Goal: Information Seeking & Learning: Learn about a topic

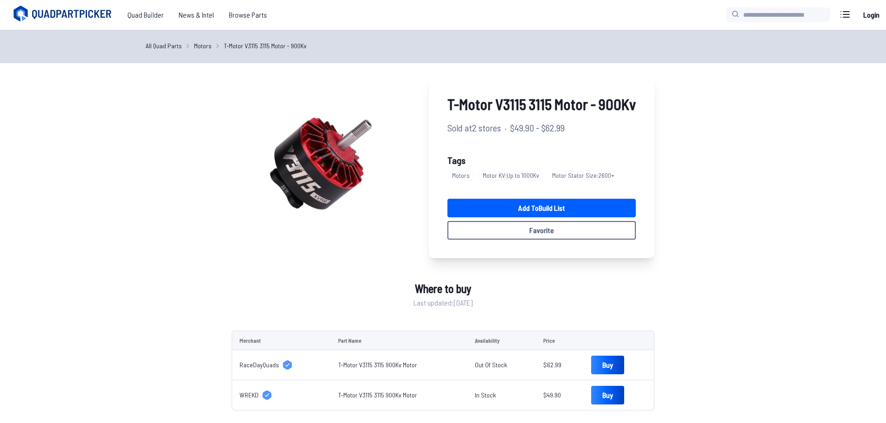
click at [194, 46] on link "Motors" at bounding box center [203, 46] width 18 height 10
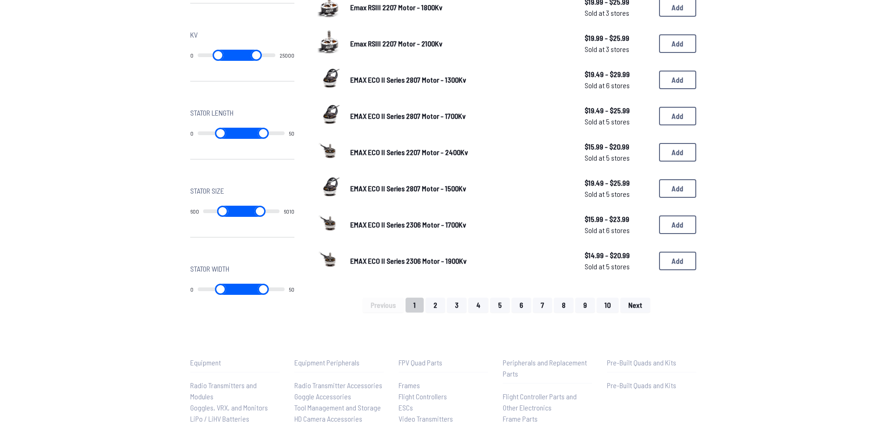
scroll to position [675, 0]
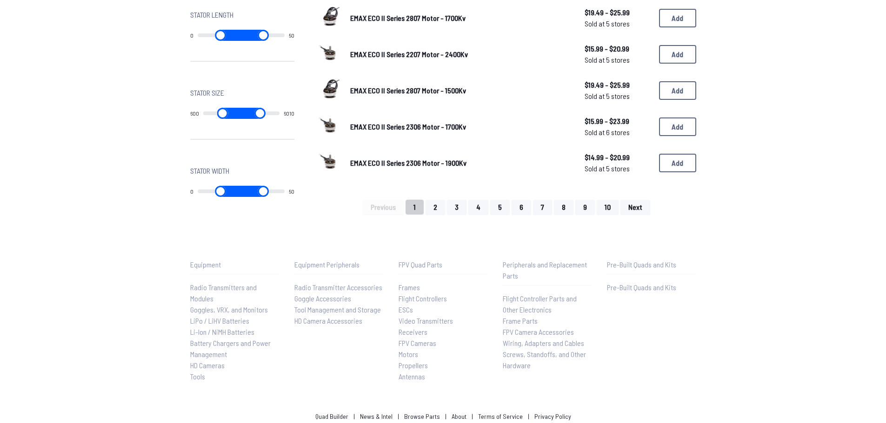
click at [410, 283] on span "Frames" at bounding box center [408, 287] width 21 height 9
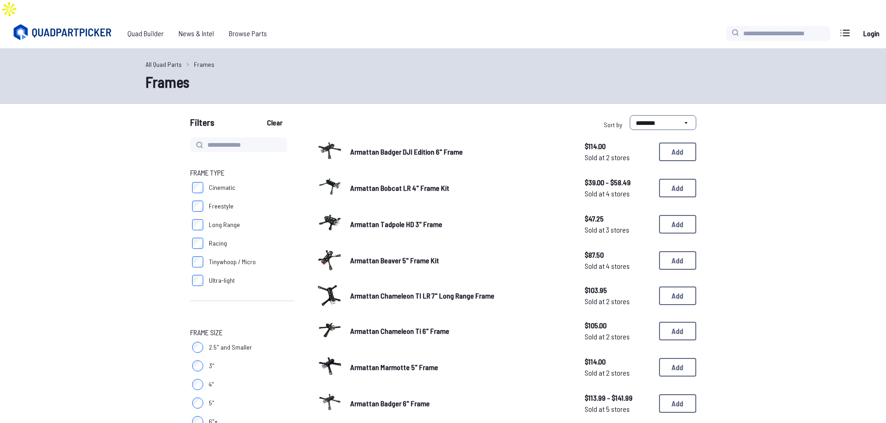
click at [605, 331] on span "Sold at 2 stores" at bounding box center [617, 336] width 67 height 11
click at [672, 322] on button "Add" at bounding box center [677, 331] width 37 height 19
click at [384, 327] on span "Armattan Chameleon Ti 6" Frame" at bounding box center [399, 331] width 99 height 9
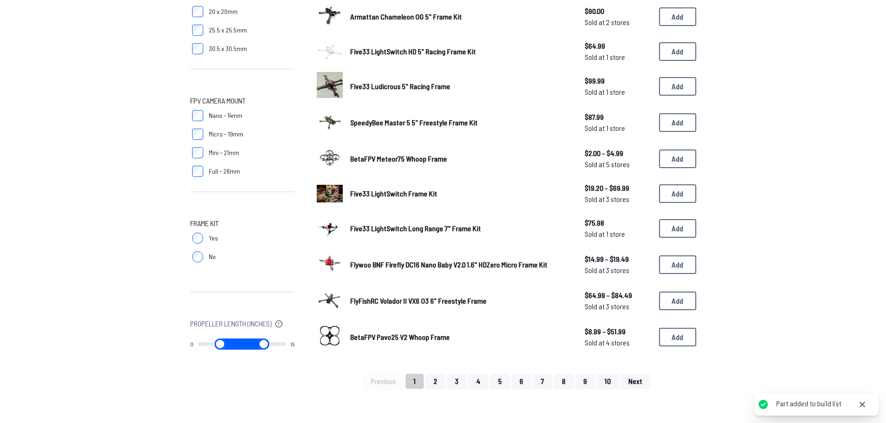
scroll to position [670, 0]
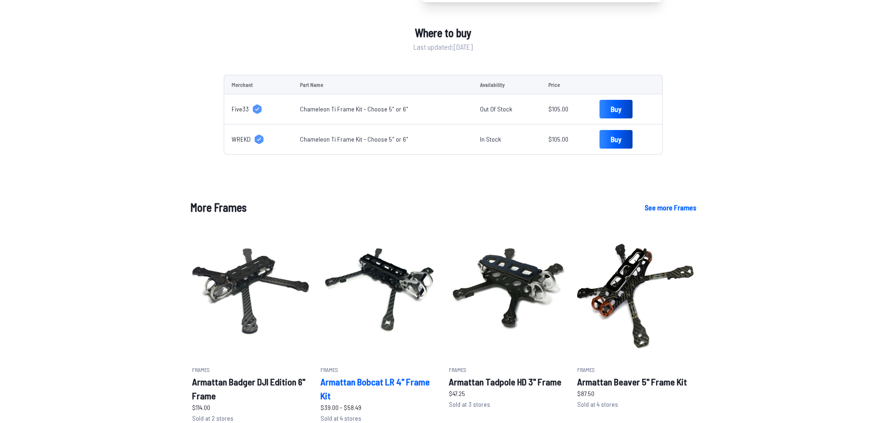
scroll to position [418, 0]
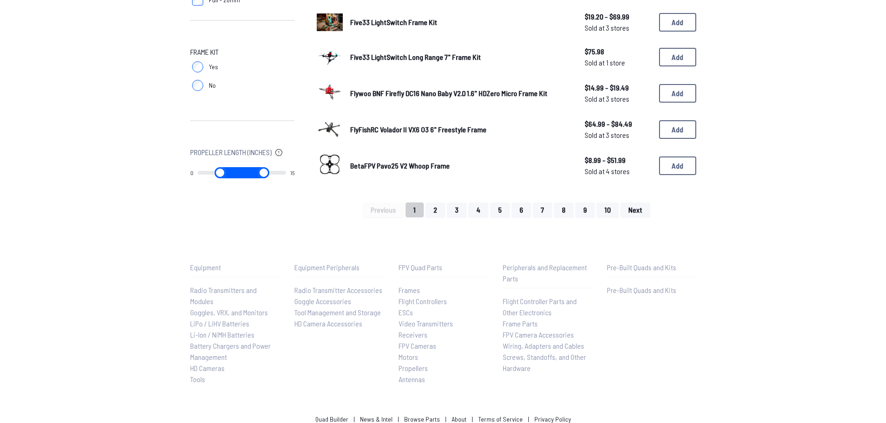
scroll to position [670, 0]
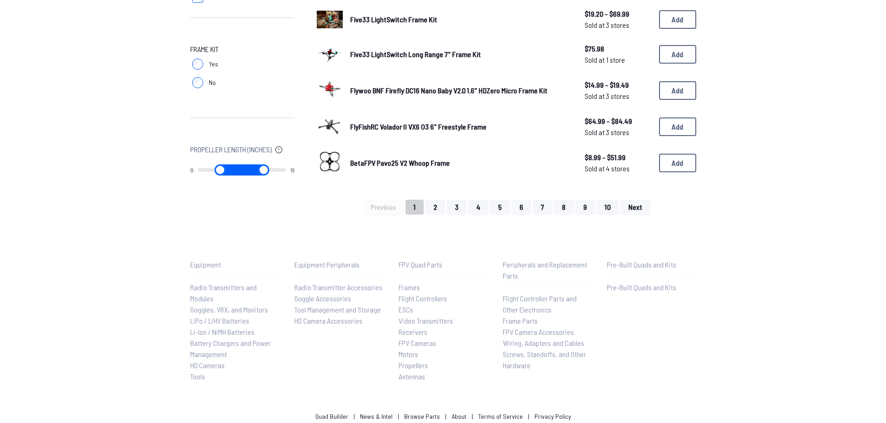
click at [413, 350] on span "Motors" at bounding box center [408, 354] width 20 height 9
click at [525, 350] on span "Screws, Standoffs, and Other Hardware" at bounding box center [544, 360] width 83 height 20
click at [509, 350] on span "Screws, Standoffs, and Other Hardware" at bounding box center [544, 360] width 83 height 20
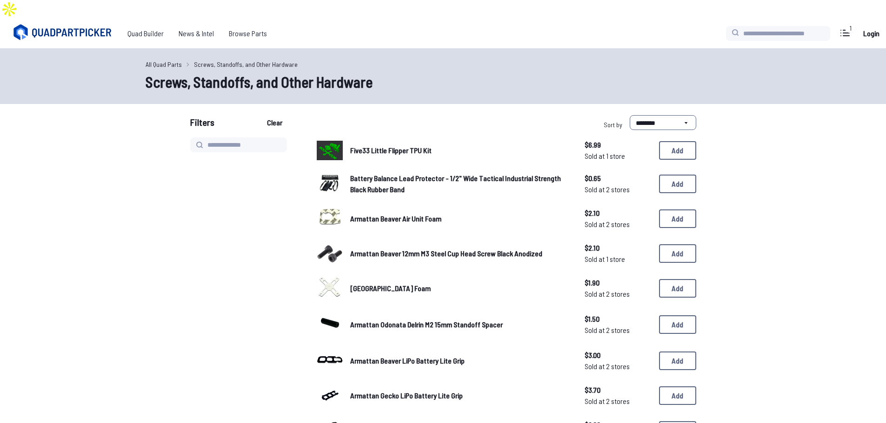
click at [385, 146] on span "Five33 Little Flipper TPU Kit" at bounding box center [390, 150] width 81 height 9
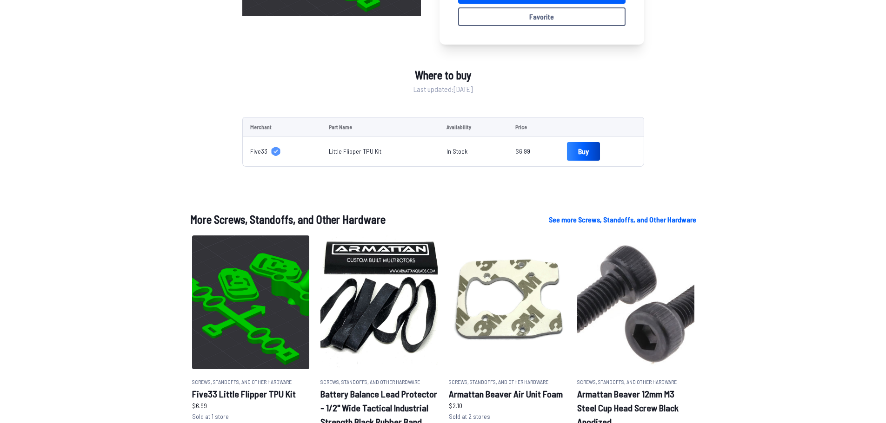
scroll to position [186, 0]
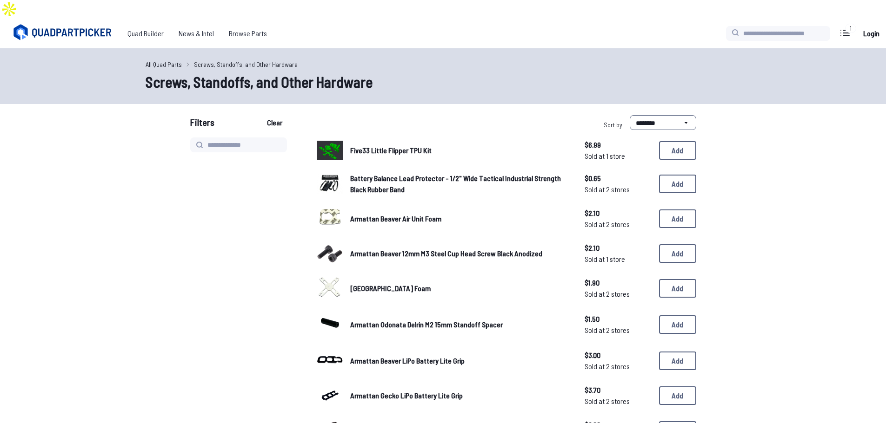
click at [410, 248] on link "Armattan Beaver 12mm M3 Steel Cup Head Screw Black Anodized" at bounding box center [459, 253] width 219 height 11
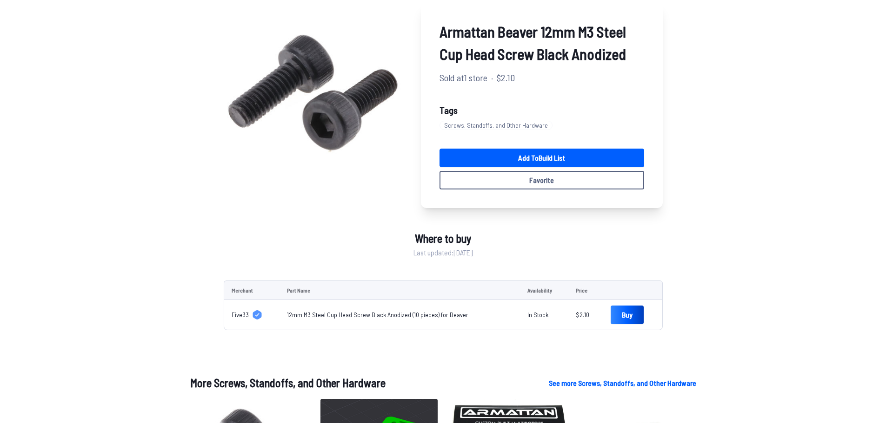
scroll to position [93, 0]
